Goal: Information Seeking & Learning: Learn about a topic

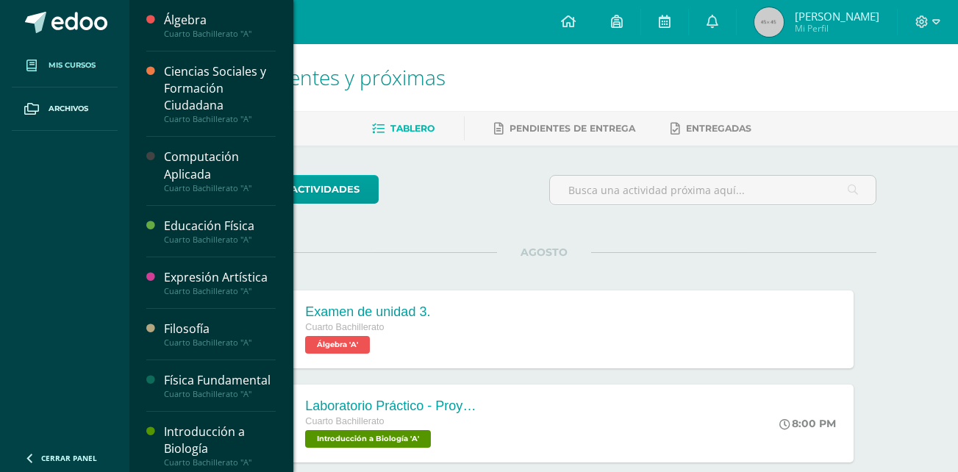
click at [79, 72] on link "Mis cursos" at bounding box center [65, 65] width 106 height 43
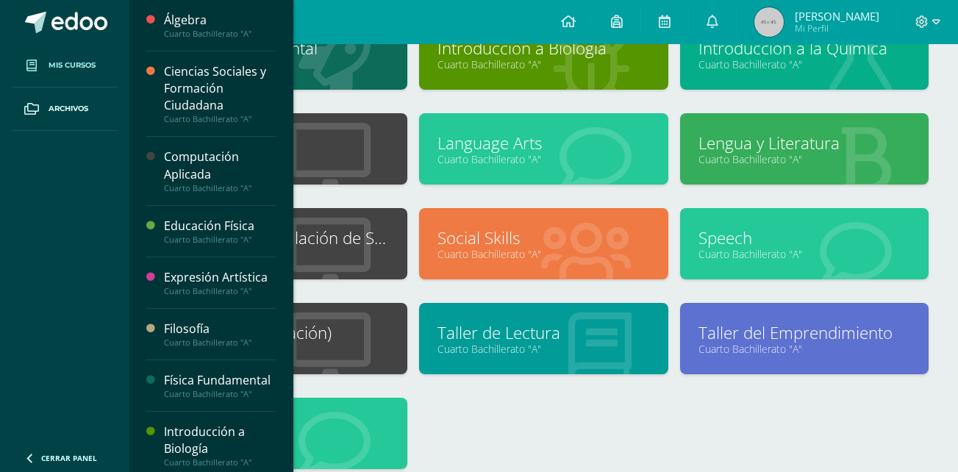
scroll to position [313, 0]
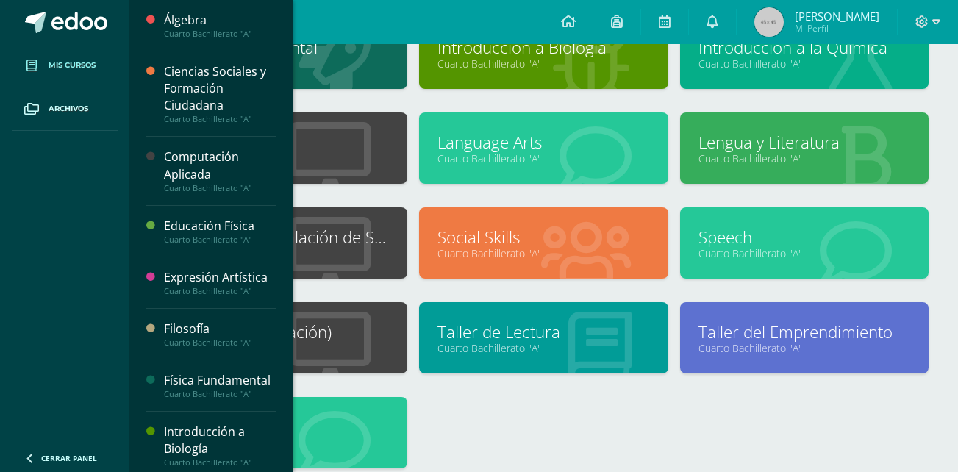
click at [382, 330] on link "STEAM (Certificación)" at bounding box center [283, 332] width 212 height 23
click at [374, 234] on link "Sistemas e Instalación de Software" at bounding box center [283, 237] width 212 height 23
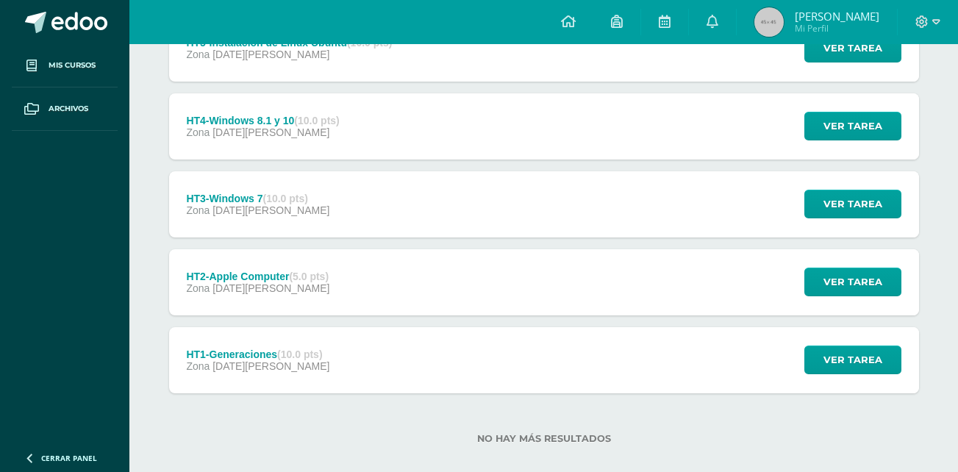
scroll to position [405, 0]
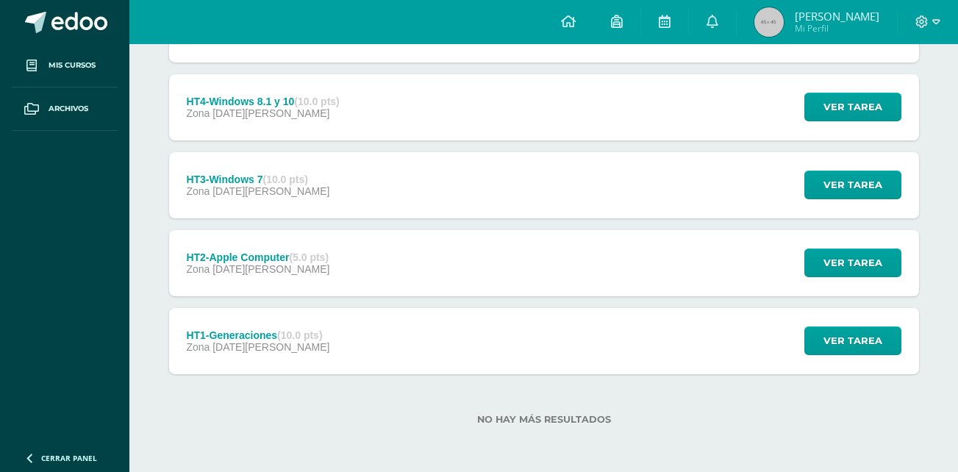
click at [642, 350] on div "HT1-Generaciones (10.0 pts) Zona [DATE][PERSON_NAME] Ver tarea HT1-Generaciones…" at bounding box center [544, 341] width 750 height 66
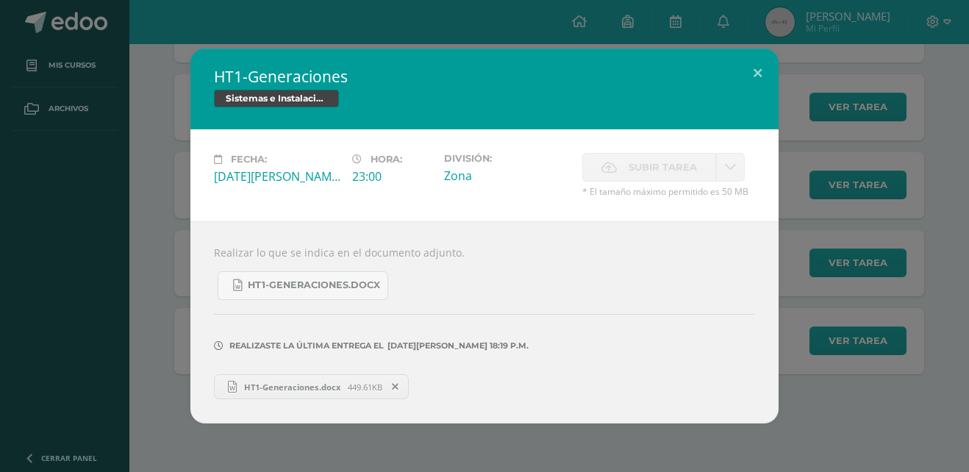
click at [311, 393] on link "HT1-Generaciones.docx 449.61KB" at bounding box center [311, 386] width 195 height 25
click at [755, 76] on button at bounding box center [758, 74] width 42 height 50
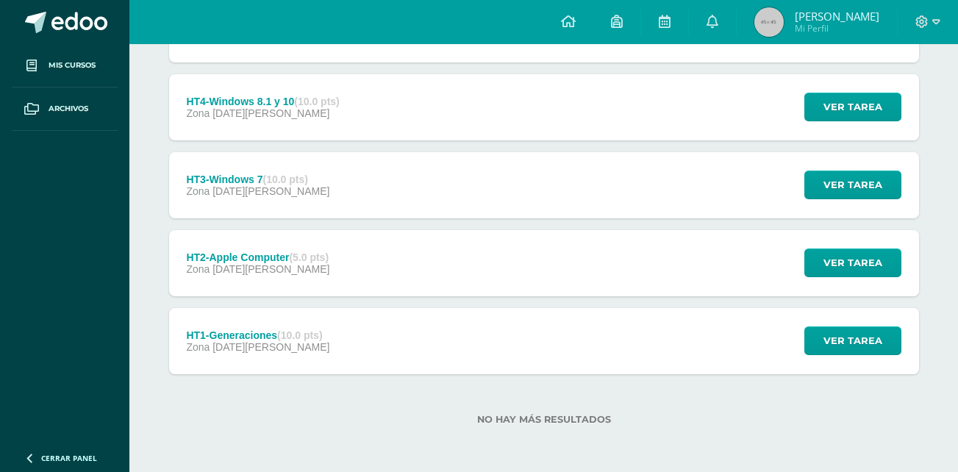
click at [467, 263] on div "HT2-Apple Computer (5.0 pts) Zona [DATE][PERSON_NAME] Ver tarea HT2-Apple Compu…" at bounding box center [544, 263] width 750 height 66
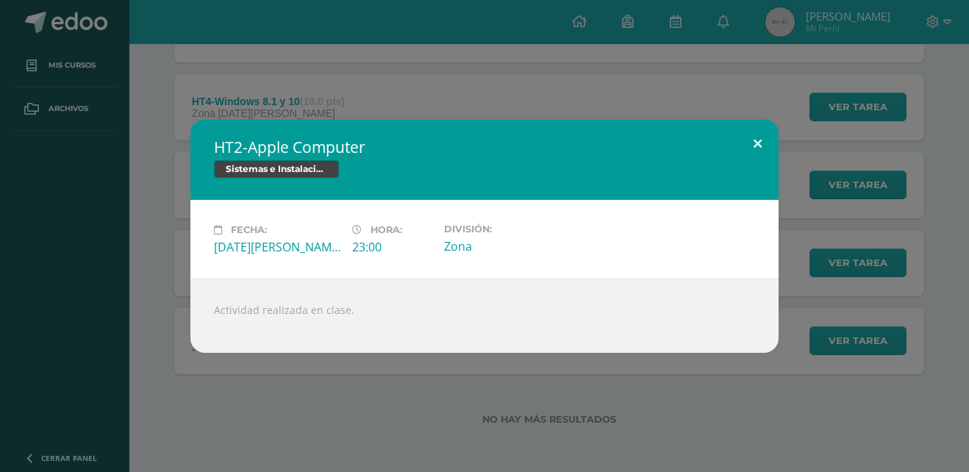
click at [761, 152] on button at bounding box center [758, 144] width 42 height 50
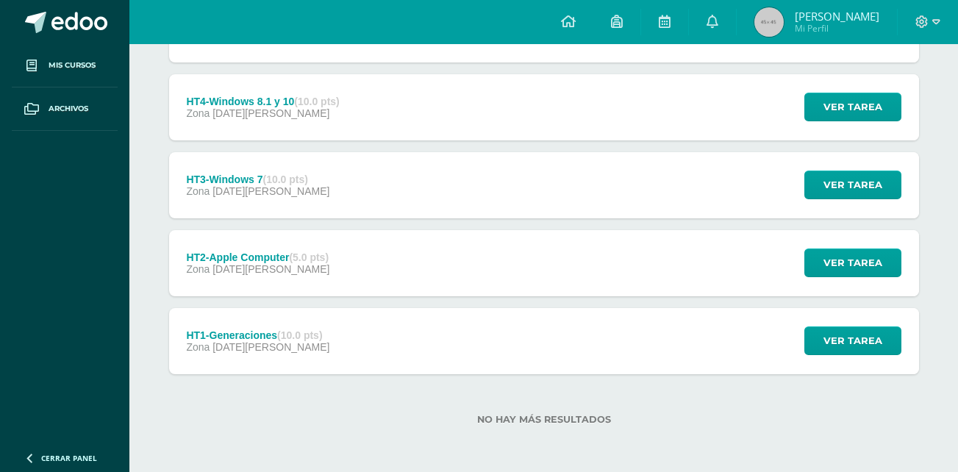
click at [663, 177] on div "HT3-Windows 7 (10.0 pts) Zona [DATE][PERSON_NAME] Ver tarea HT3-Windows 7 Siste…" at bounding box center [544, 185] width 750 height 66
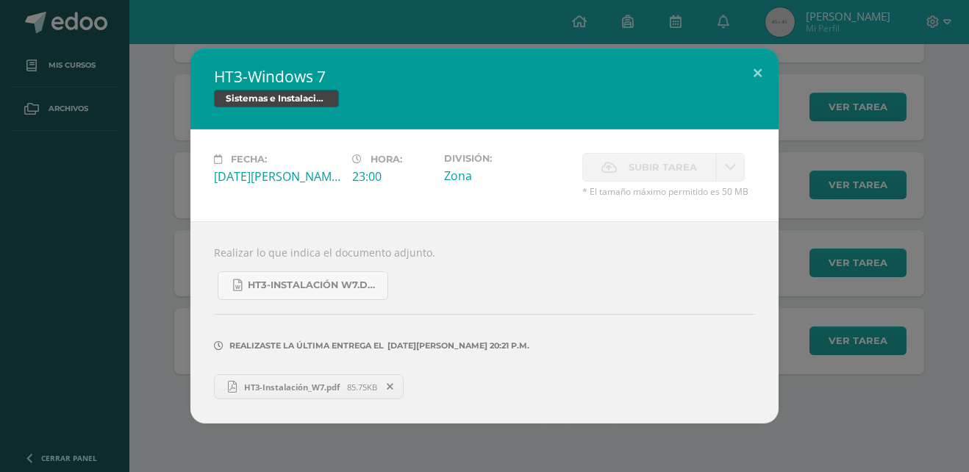
click at [318, 391] on span "HT3-Instalación_W7.pdf" at bounding box center [292, 387] width 110 height 11
click at [746, 78] on button at bounding box center [758, 74] width 42 height 50
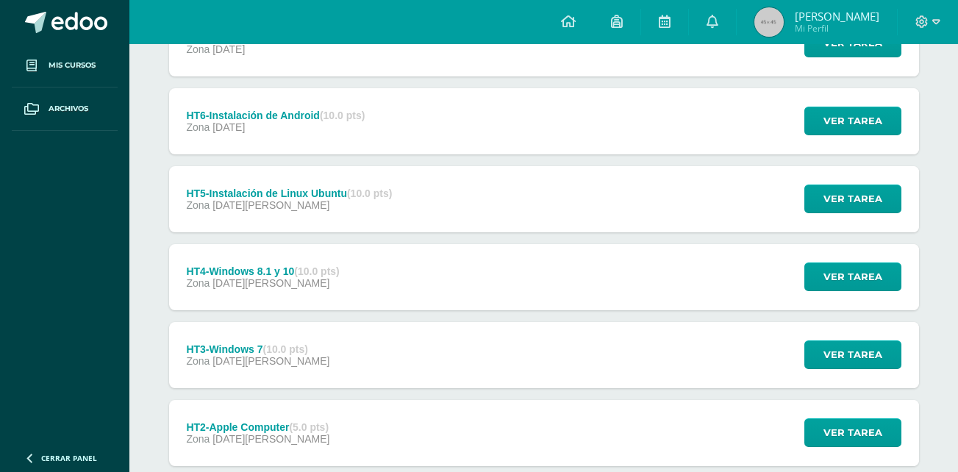
scroll to position [191, 0]
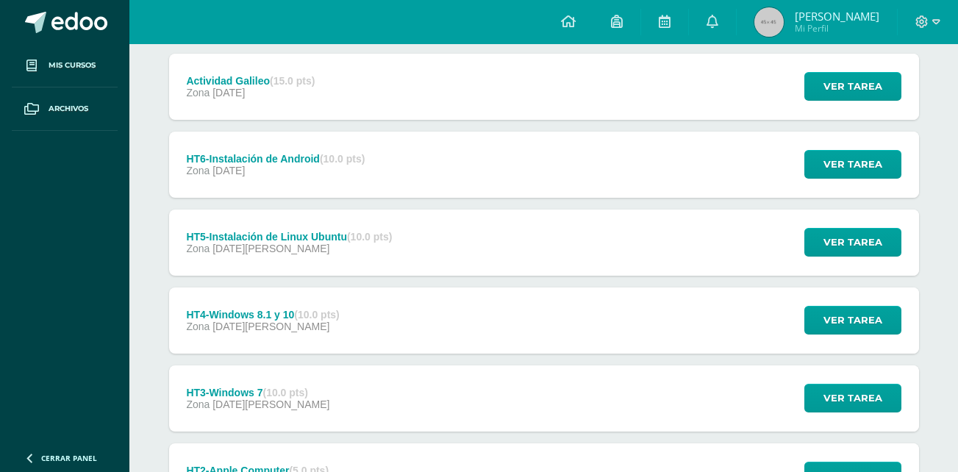
click at [625, 318] on div "HT4-Windows 8.1 y 10 (10.0 pts) Zona [DATE][PERSON_NAME] Ver tarea HT4-Windows …" at bounding box center [544, 321] width 750 height 66
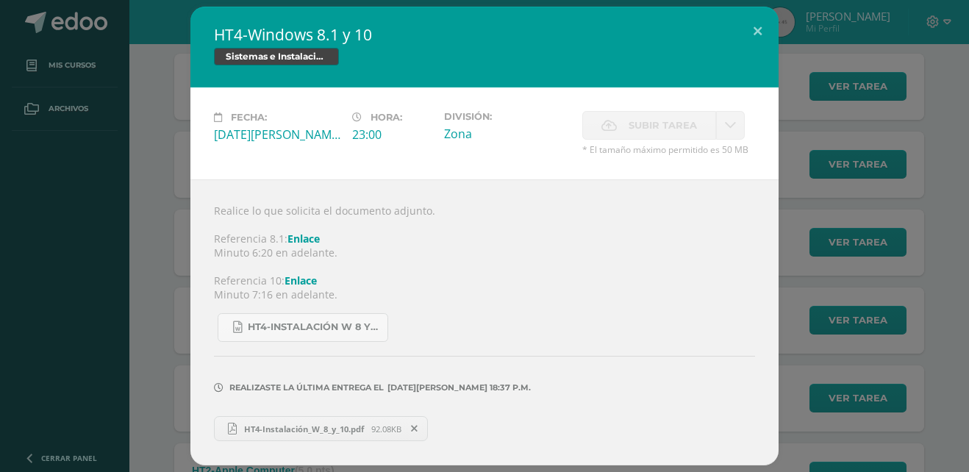
click at [343, 437] on link "HT4-Instalación_W_8_y_10.pdf 92.08KB" at bounding box center [321, 428] width 214 height 25
click at [755, 36] on button at bounding box center [758, 32] width 42 height 50
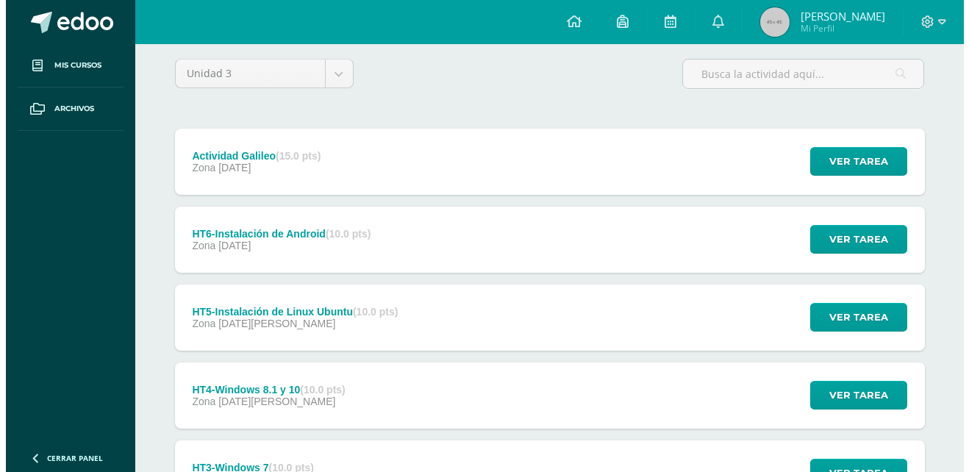
scroll to position [115, 0]
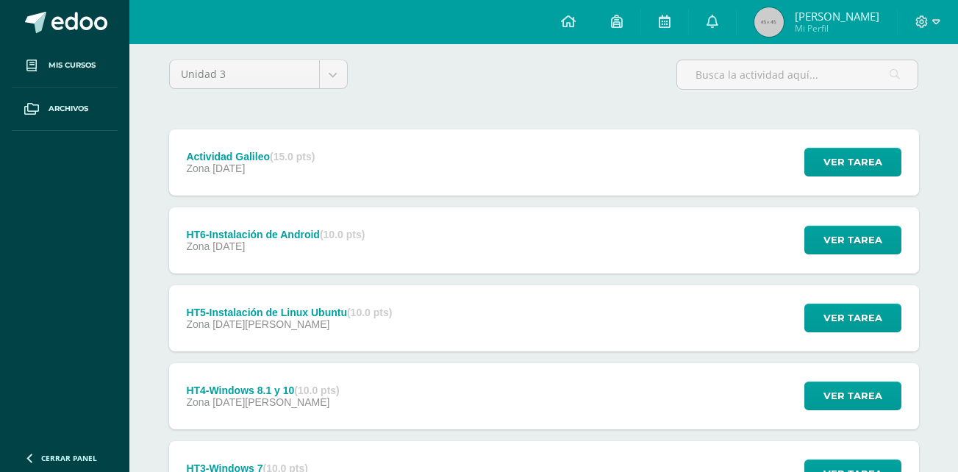
click at [550, 330] on div "HT5-Instalación de Linux Ubuntu (10.0 pts) Zona [DATE] Ver tarea HT5-Instalació…" at bounding box center [544, 318] width 750 height 66
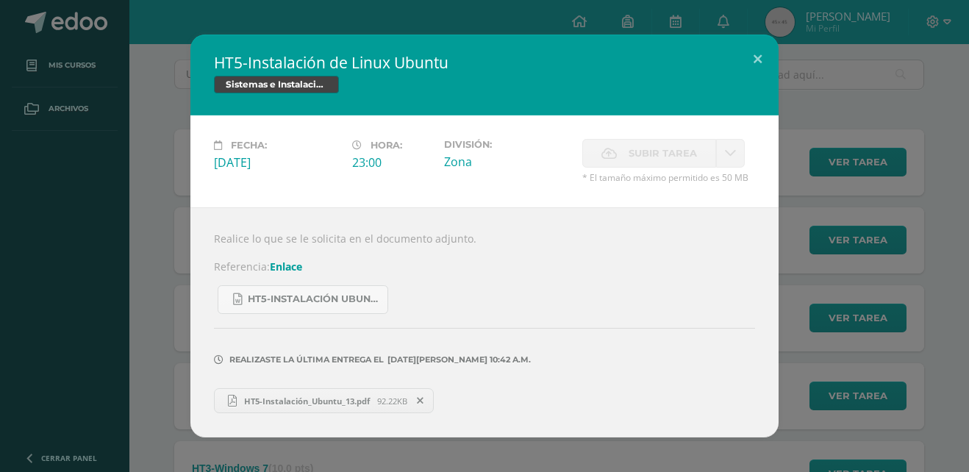
click at [347, 404] on span "HT5-Instalación_Ubuntu_13.pdf" at bounding box center [307, 401] width 140 height 11
click at [755, 74] on button at bounding box center [758, 60] width 42 height 50
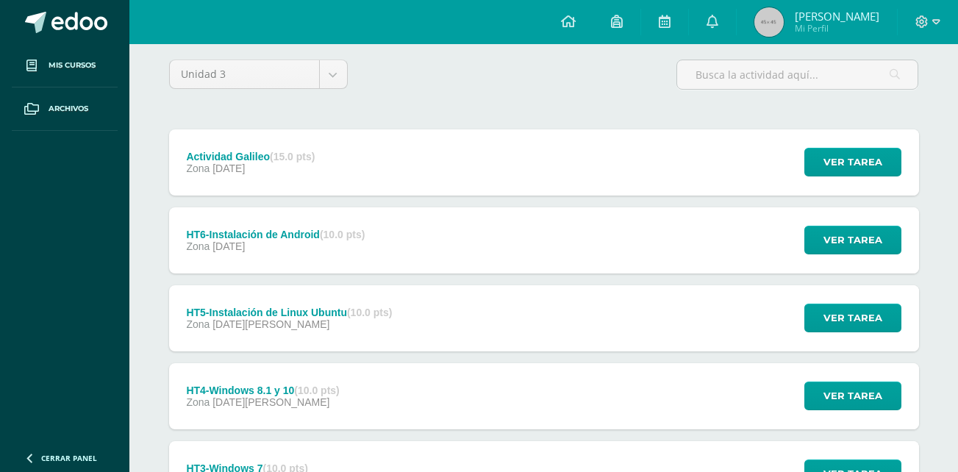
click at [599, 245] on div "HT6-Instalación de [MEDICAL_DATA].0 pts) Zona [DATE] Ver tarea HT6-Instalación …" at bounding box center [544, 240] width 750 height 66
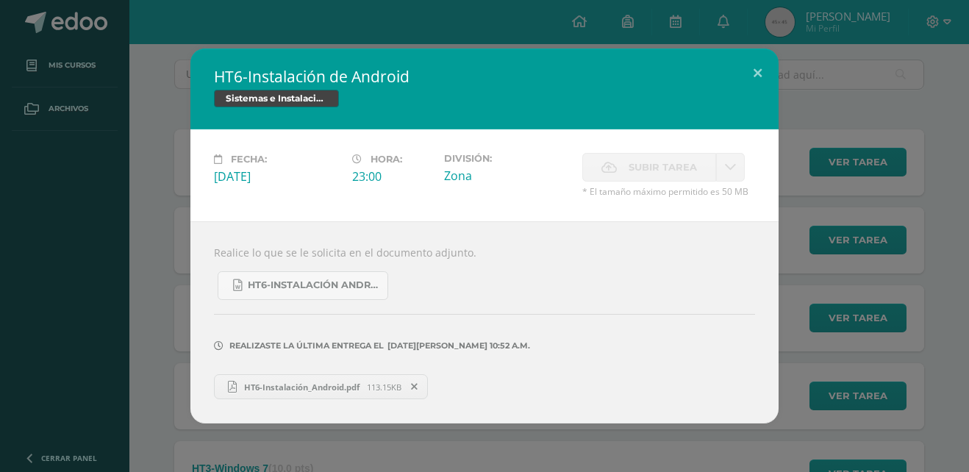
click at [294, 383] on span "HT6-Instalación_Android.pdf" at bounding box center [302, 387] width 130 height 11
